Goal: Find specific page/section: Find specific page/section

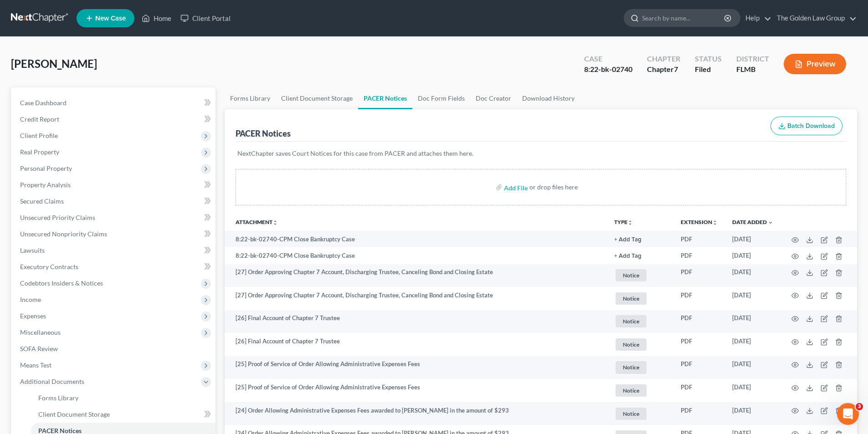
click at [659, 16] on input "search" at bounding box center [683, 18] width 83 height 17
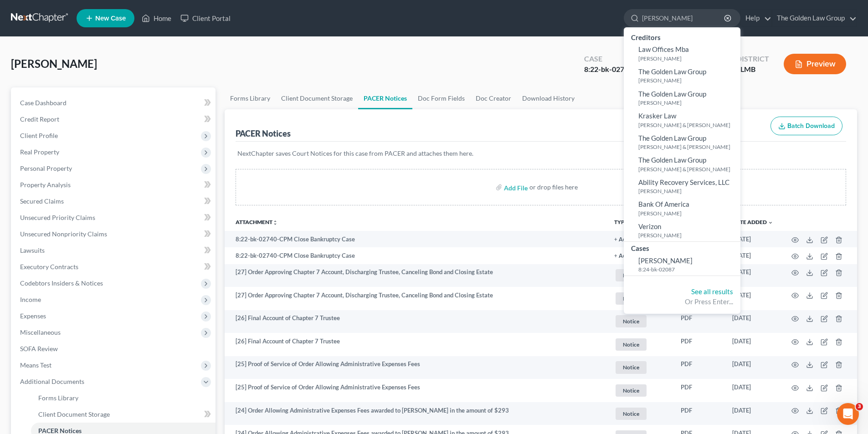
type input "[PERSON_NAME]"
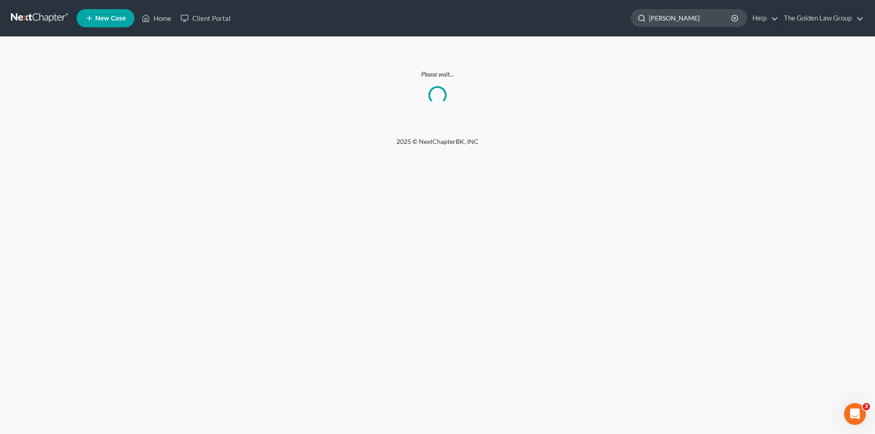
click at [702, 16] on input "[PERSON_NAME]" at bounding box center [690, 18] width 83 height 17
type input "[PERSON_NAME]"
click at [168, 19] on link "Home" at bounding box center [156, 18] width 39 height 16
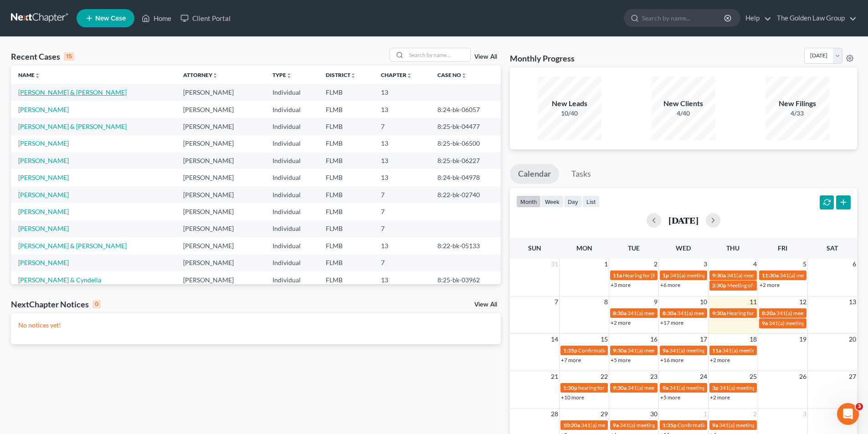
click at [51, 92] on link "[PERSON_NAME] & [PERSON_NAME]" at bounding box center [72, 92] width 108 height 8
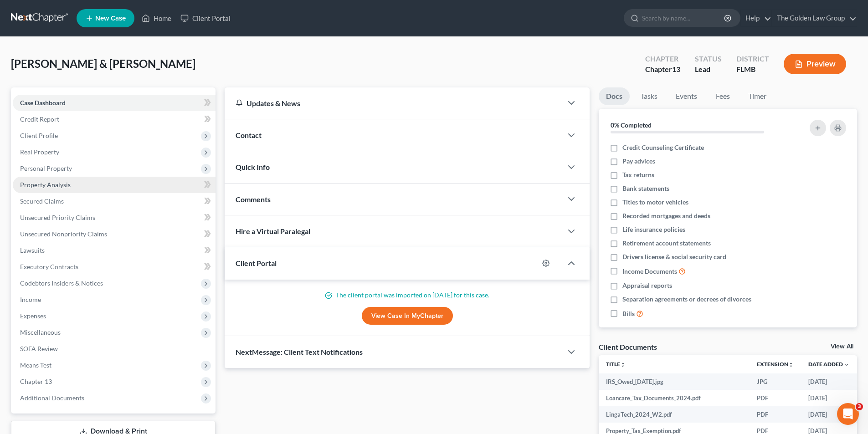
click at [54, 184] on span "Property Analysis" at bounding box center [45, 185] width 51 height 8
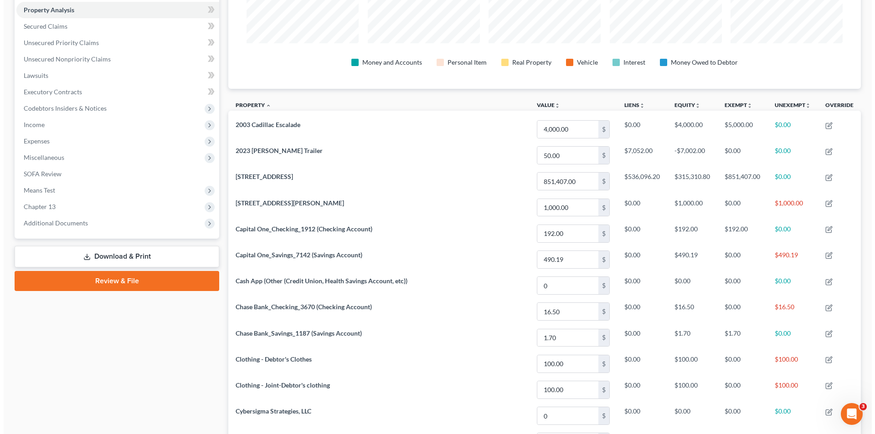
scroll to position [38, 0]
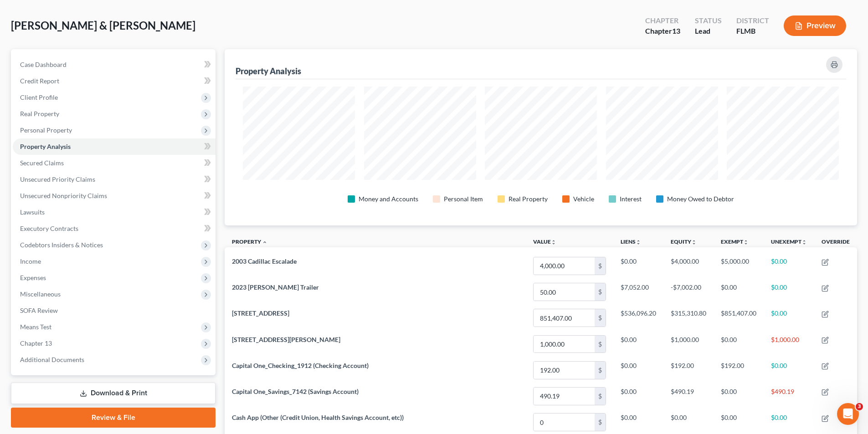
click at [815, 25] on button "Preview" at bounding box center [815, 25] width 62 height 21
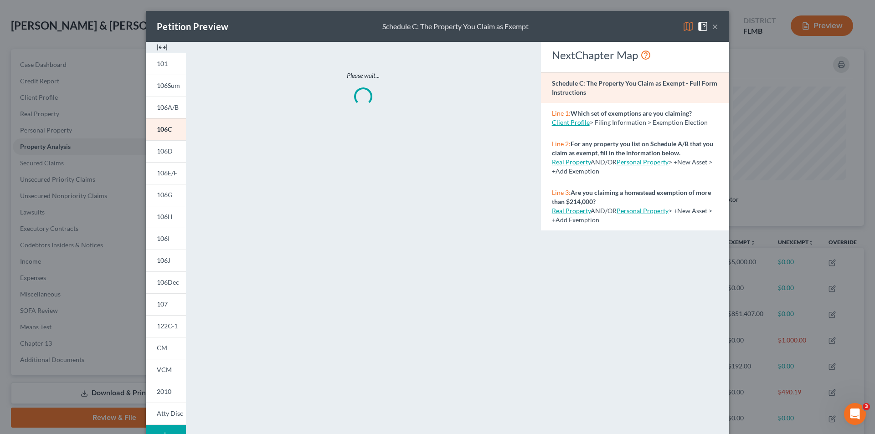
scroll to position [177, 637]
click at [157, 259] on span "106J" at bounding box center [164, 261] width 14 height 8
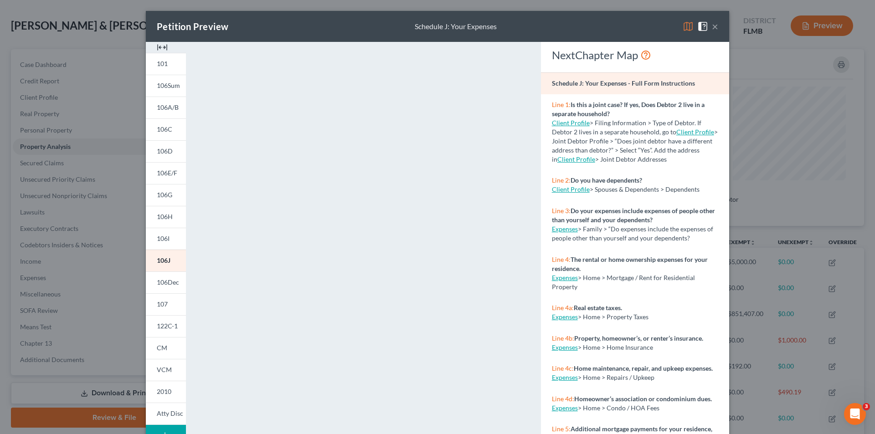
scroll to position [80, 0]
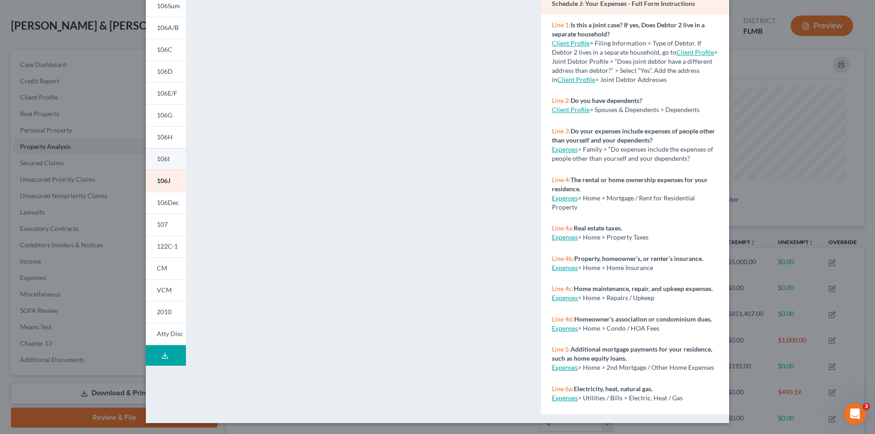
click at [163, 158] on span "106I" at bounding box center [163, 159] width 13 height 8
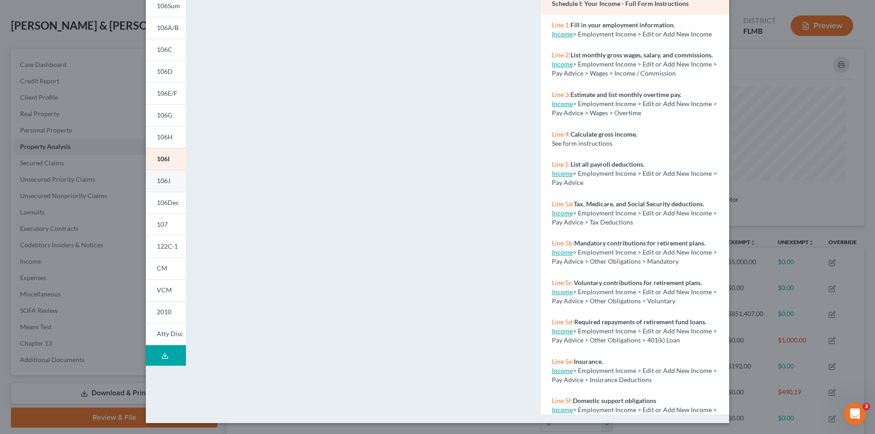
click at [162, 179] on span "106J" at bounding box center [164, 181] width 14 height 8
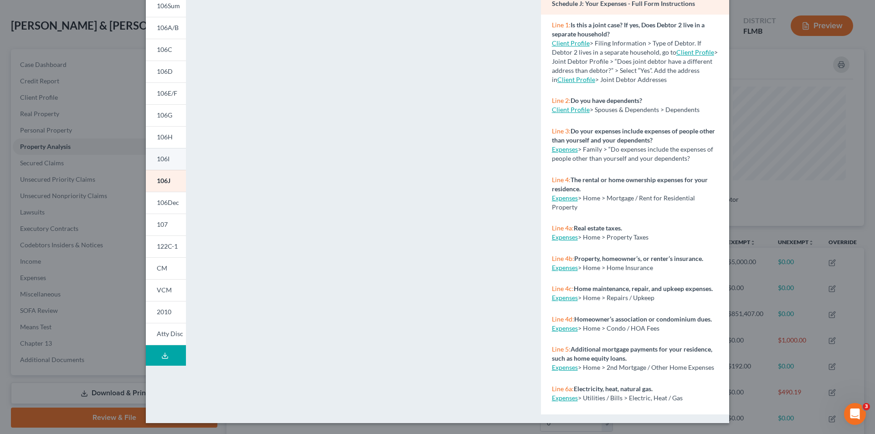
click at [166, 159] on span "106I" at bounding box center [163, 159] width 13 height 8
